Goal: Task Accomplishment & Management: Use online tool/utility

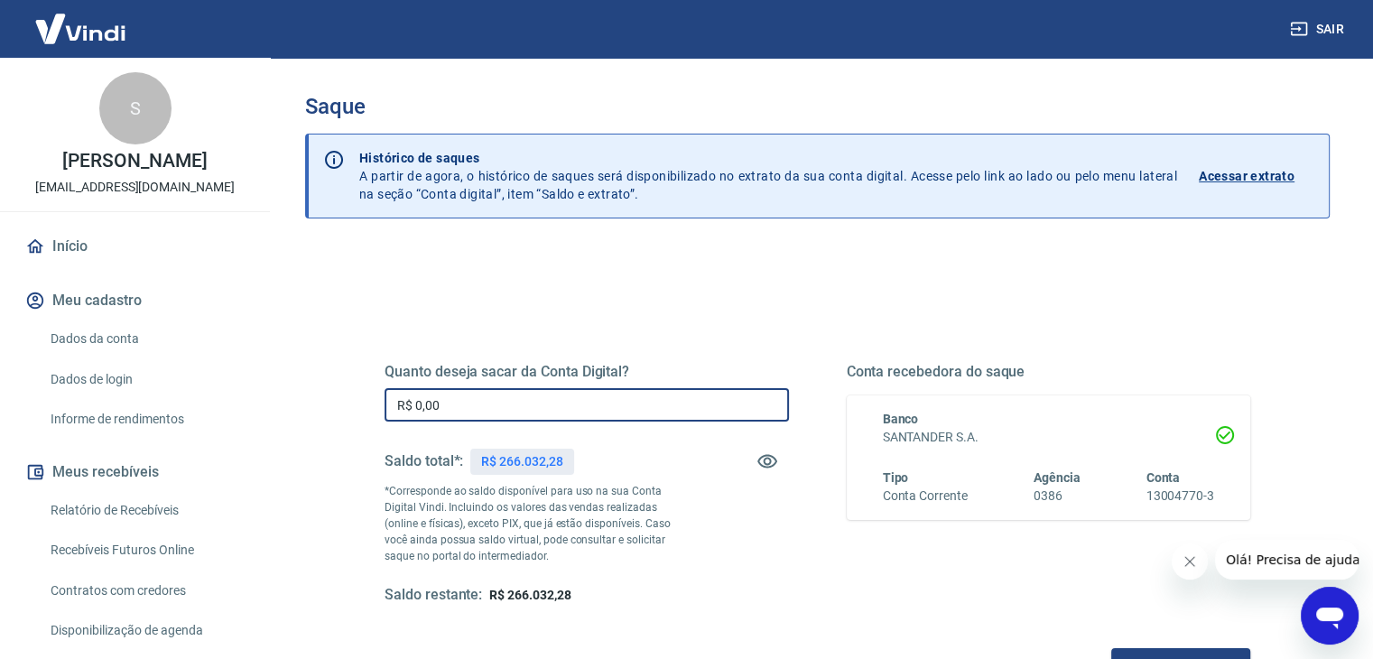
click at [487, 410] on input "R$ 0,00" at bounding box center [587, 404] width 404 height 33
drag, startPoint x: 488, startPoint y: 404, endPoint x: 312, endPoint y: 411, distance: 176.1
click at [312, 411] on div "Quanto deseja sacar da Conta Digital? R$ 0,00 ​ Saldo total*: R$ 266.032,28 *Co…" at bounding box center [817, 569] width 1024 height 645
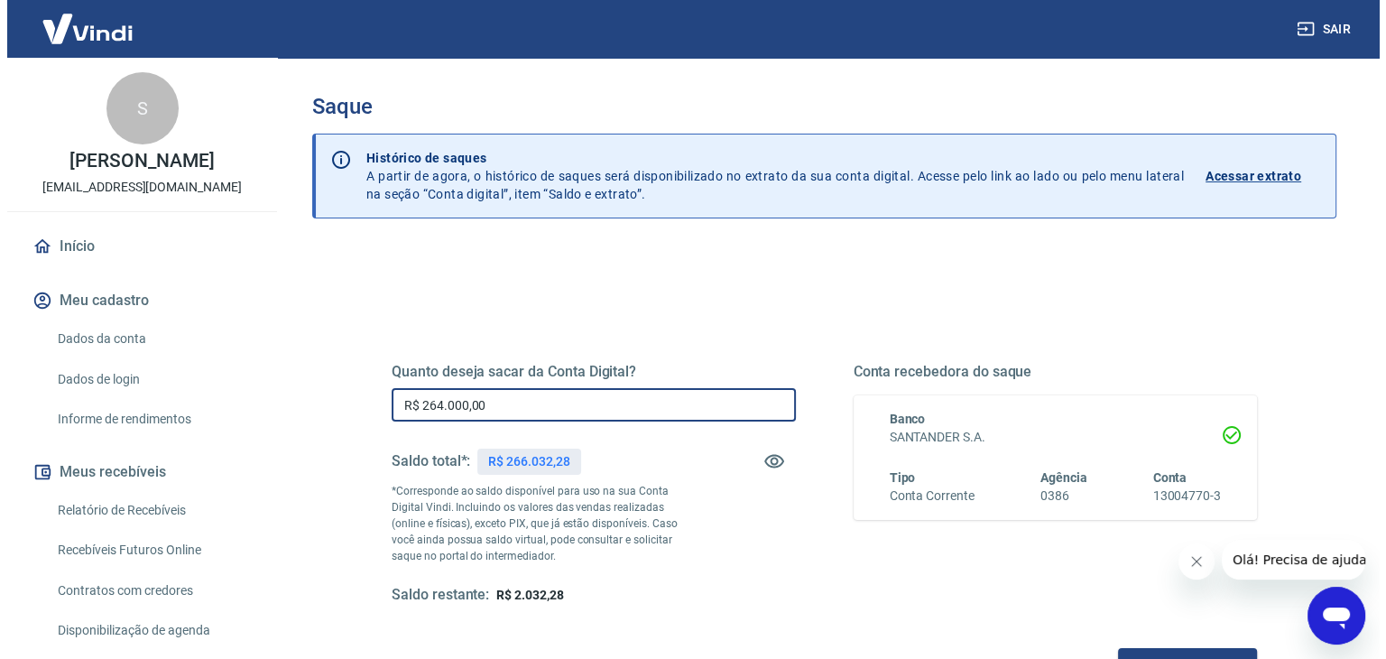
scroll to position [233, 0]
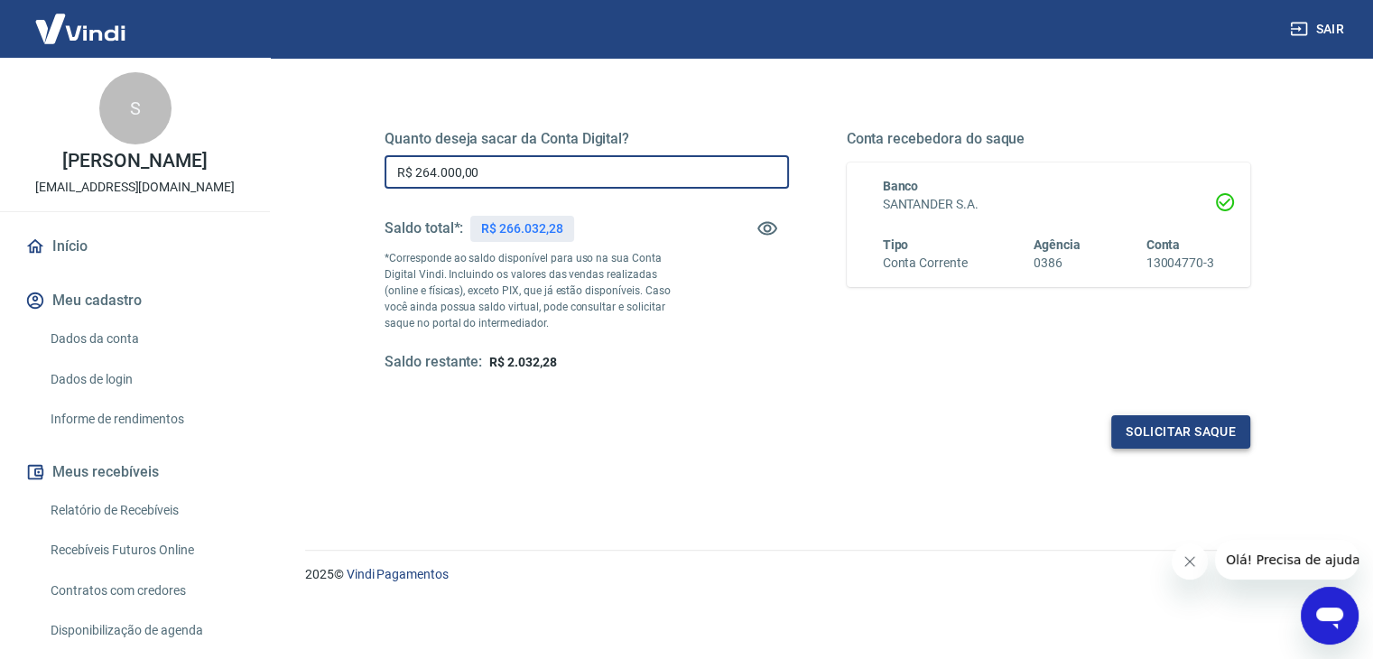
type input "R$ 264.000,00"
click at [1228, 428] on button "Solicitar saque" at bounding box center [1180, 431] width 139 height 33
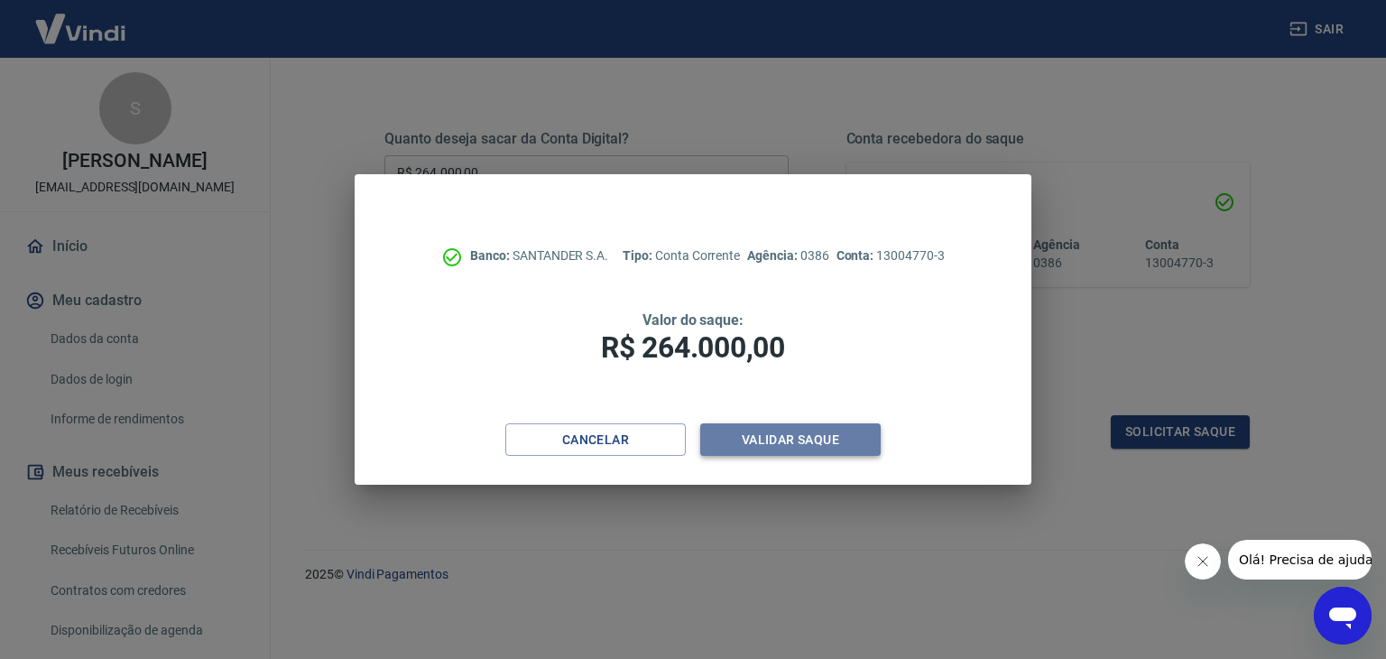
click at [776, 436] on button "Validar saque" at bounding box center [790, 439] width 181 height 33
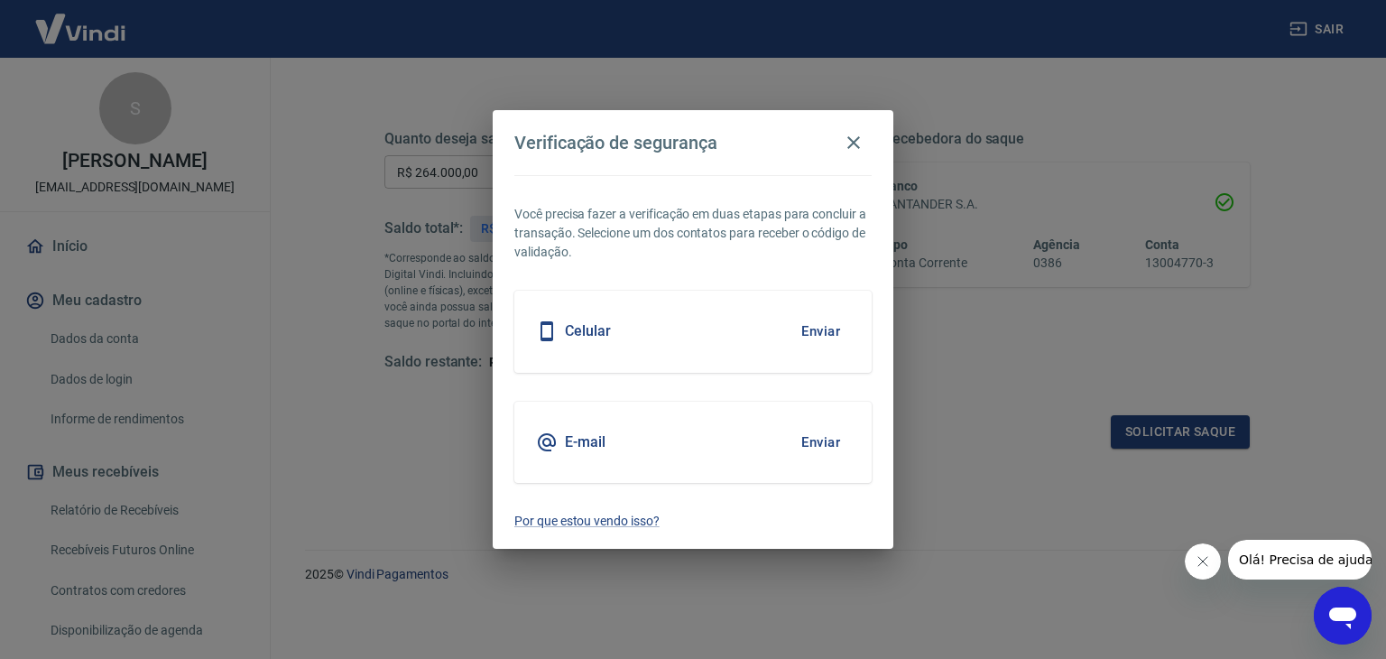
drag, startPoint x: 318, startPoint y: 185, endPoint x: 434, endPoint y: 243, distance: 130.0
click at [318, 185] on div "Verificação de segurança Você precisa fazer a verificação em duas etapas para c…" at bounding box center [693, 329] width 1386 height 659
click at [812, 329] on button "Enviar" at bounding box center [821, 331] width 59 height 38
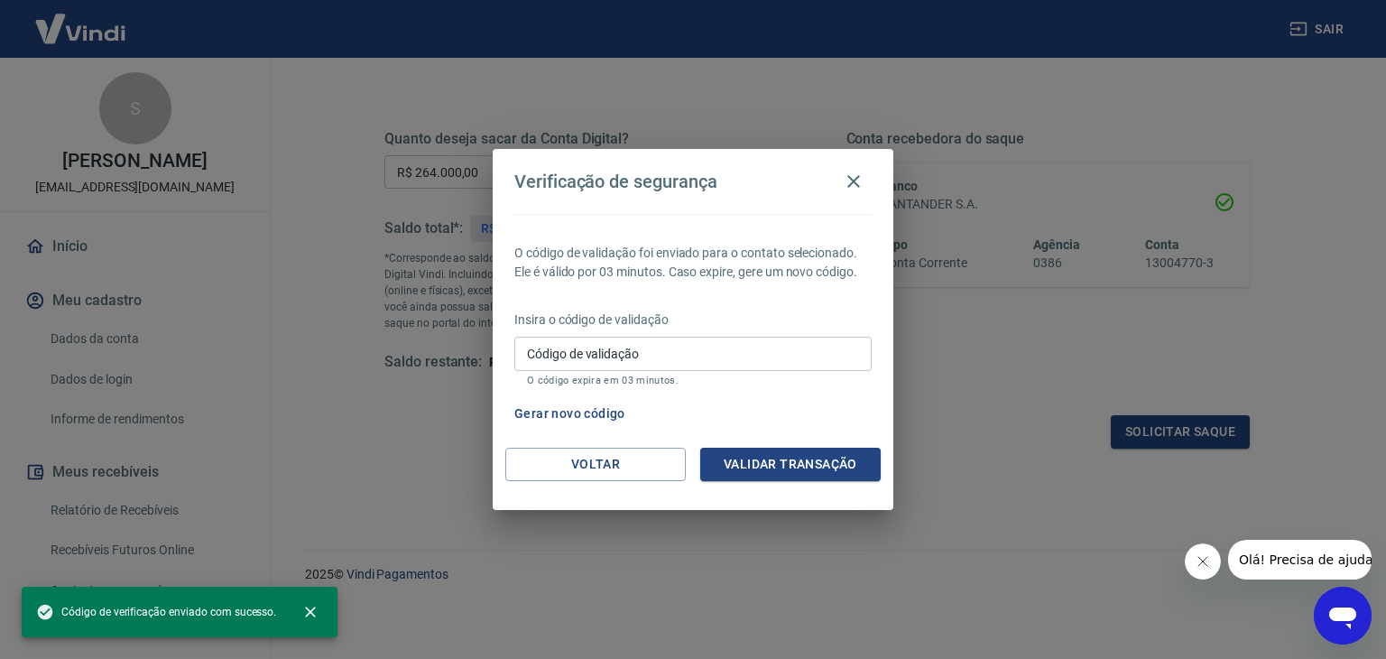
click at [783, 358] on input "Código de validação" at bounding box center [692, 353] width 357 height 33
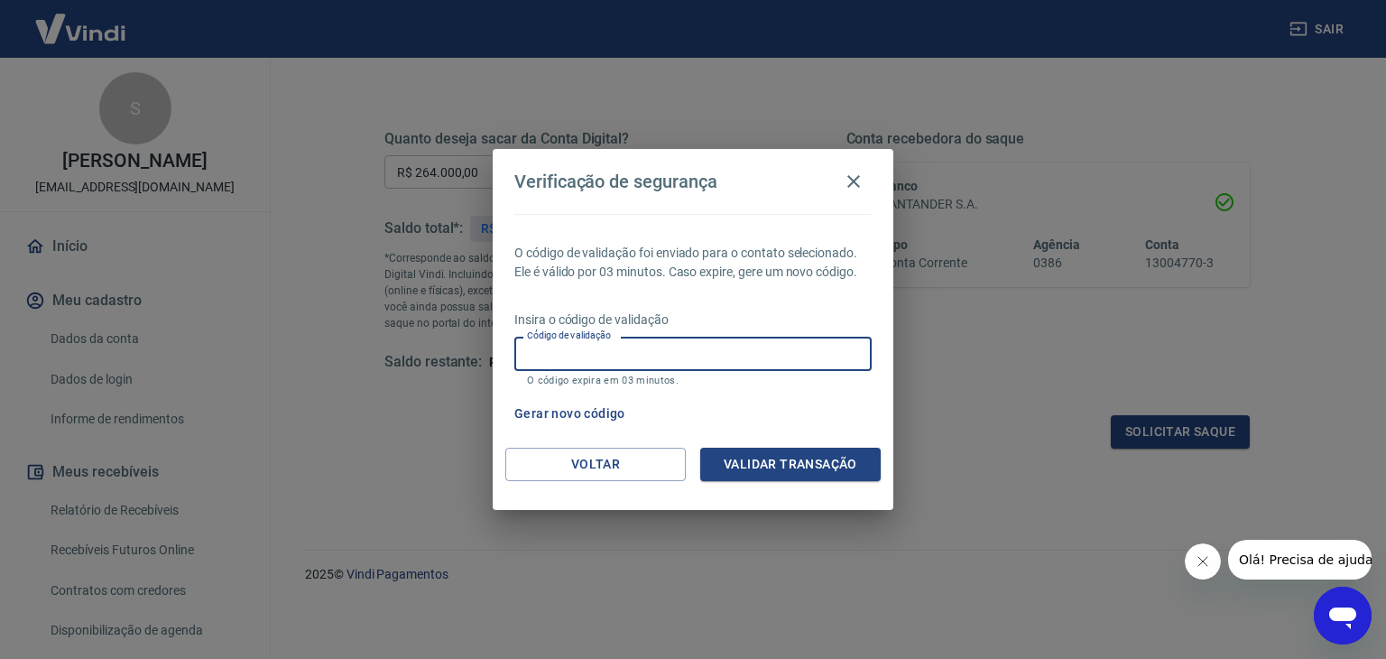
click at [661, 365] on input "Código de validação" at bounding box center [692, 353] width 357 height 33
drag, startPoint x: 721, startPoint y: 169, endPoint x: 860, endPoint y: 214, distance: 146.1
click at [870, 214] on div "Verificação de segurança O código de validação foi enviado para o contato selec…" at bounding box center [693, 329] width 401 height 360
click at [643, 355] on input "Código de validação" at bounding box center [692, 353] width 357 height 33
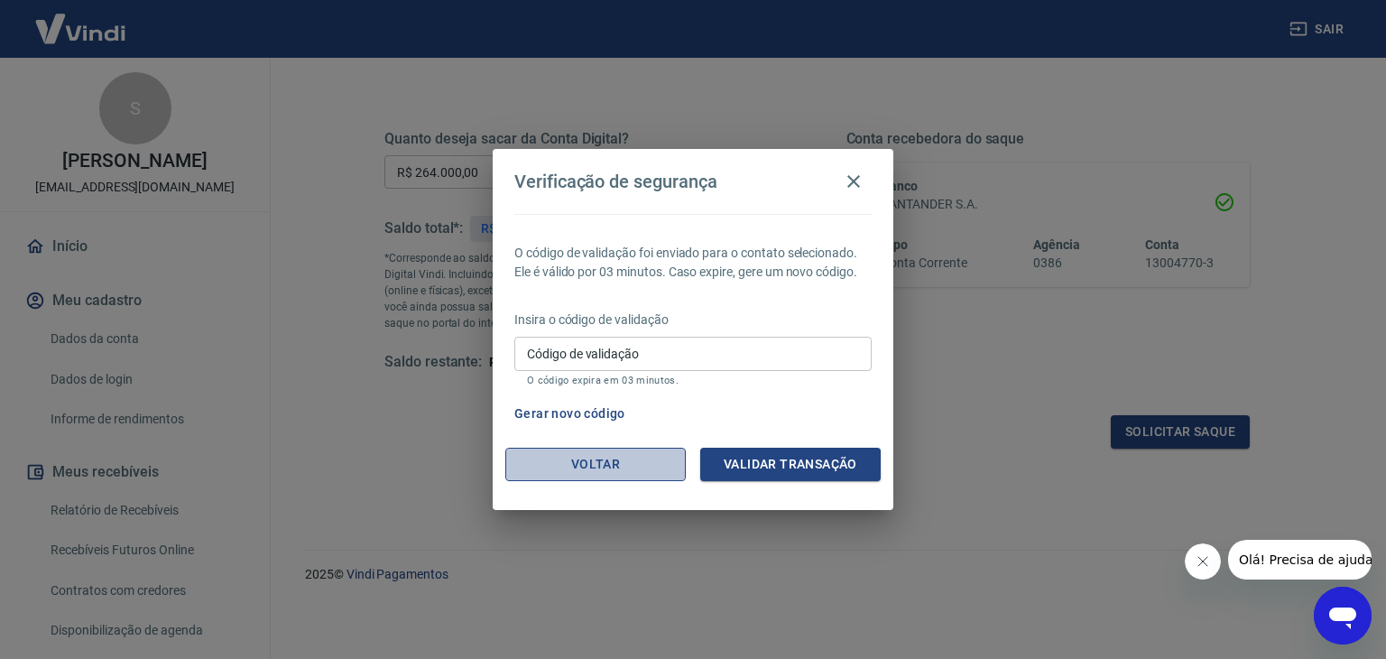
click at [573, 472] on button "Voltar" at bounding box center [595, 464] width 181 height 33
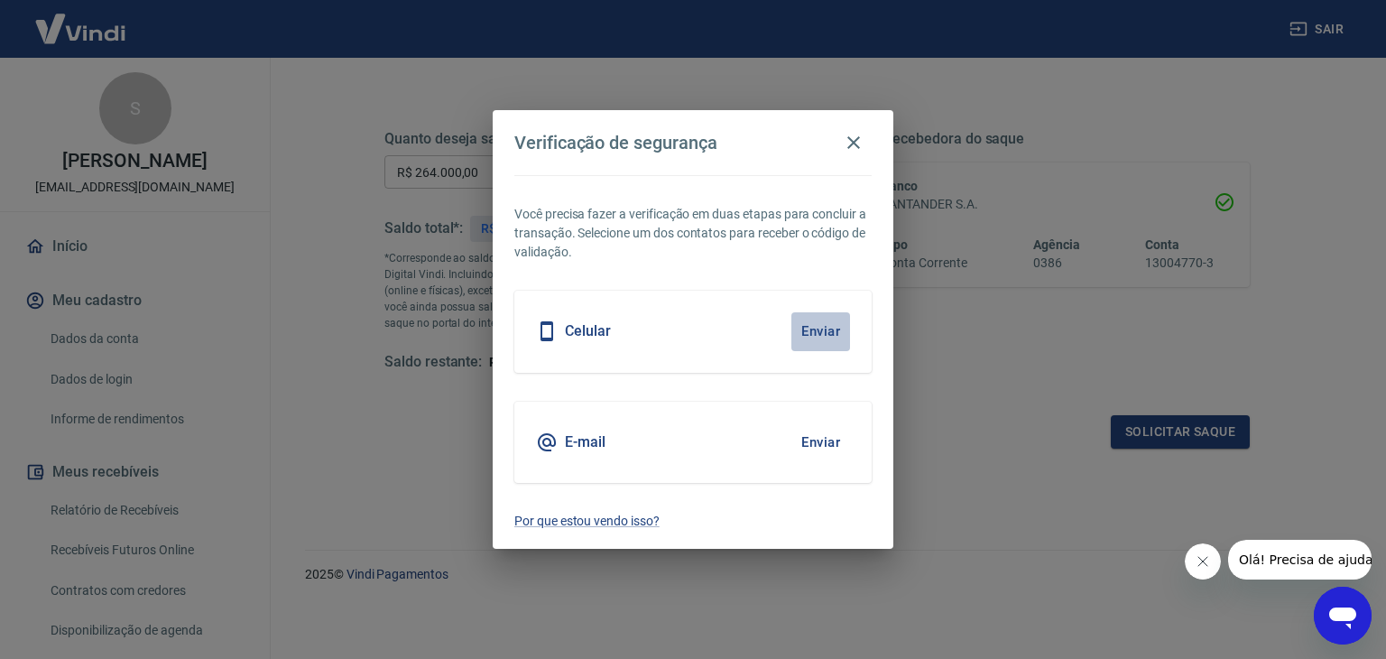
click at [811, 324] on button "Enviar" at bounding box center [821, 331] width 59 height 38
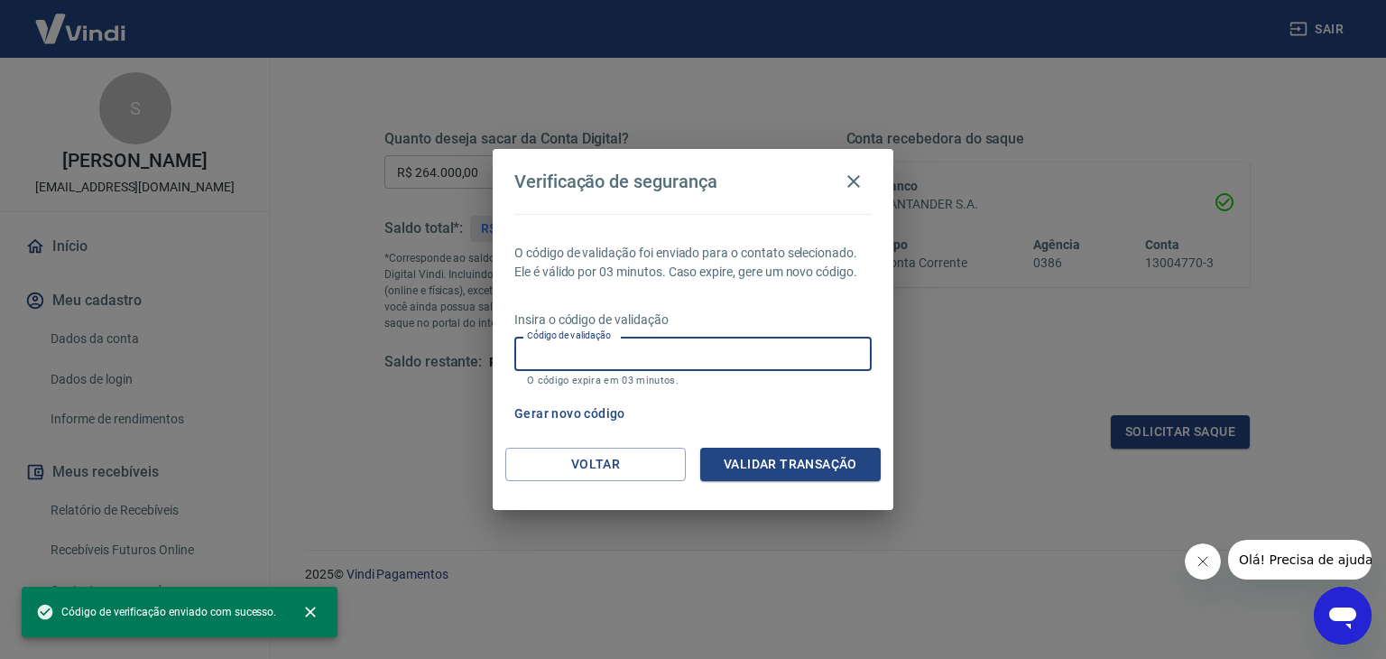
click at [774, 347] on input "Código de validação" at bounding box center [692, 353] width 357 height 33
